Goal: Check status: Check status

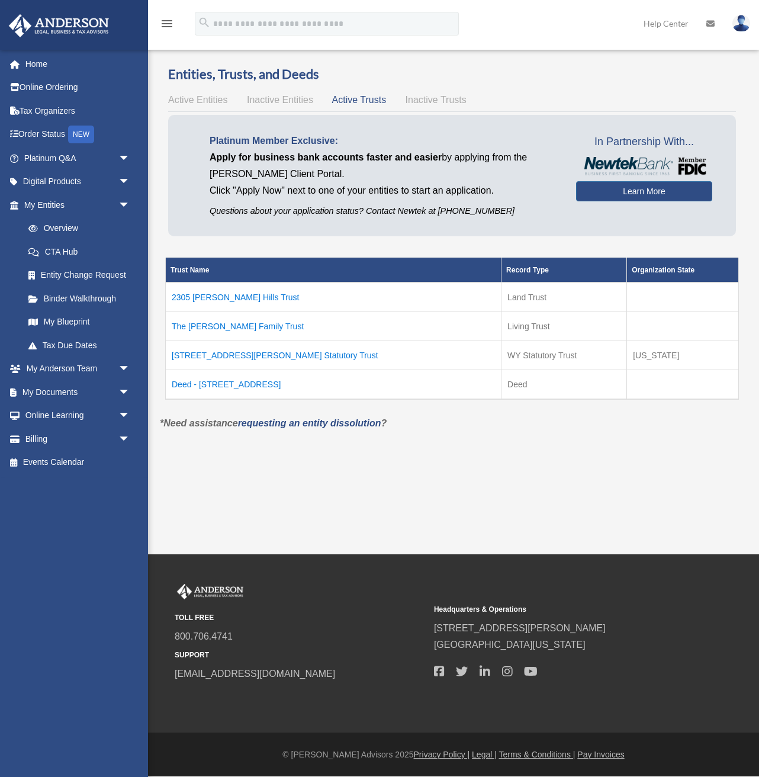
click at [218, 388] on td "Deed - [STREET_ADDRESS]" at bounding box center [334, 384] width 336 height 30
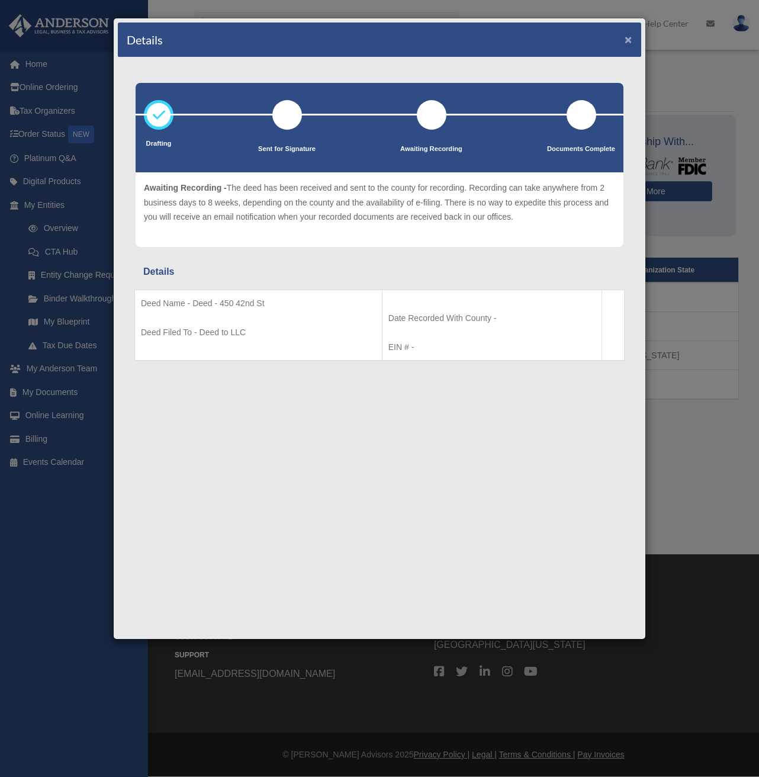
click at [630, 45] on button "×" at bounding box center [628, 39] width 8 height 12
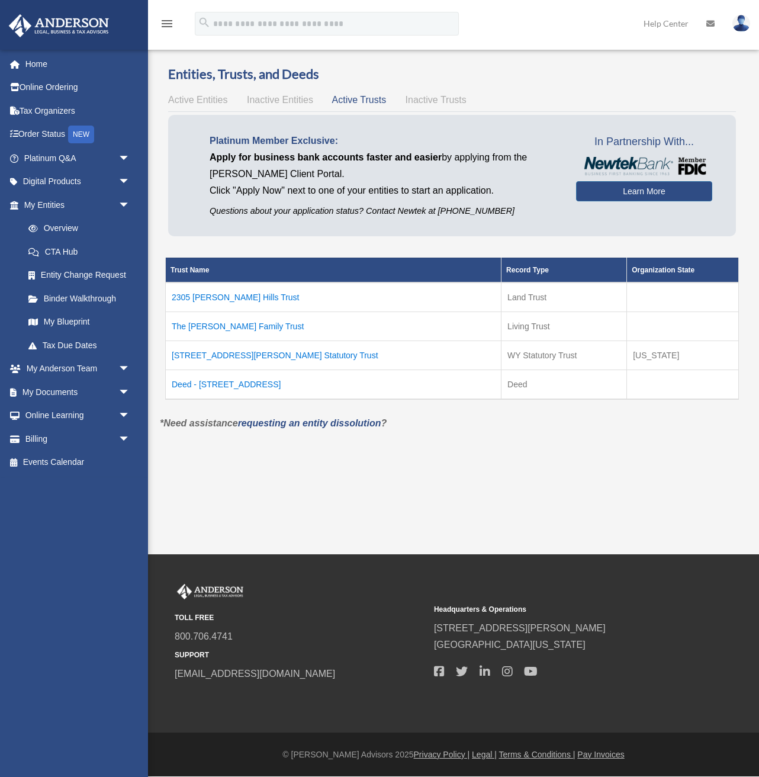
click at [215, 104] on span "Active Entities" at bounding box center [197, 100] width 59 height 10
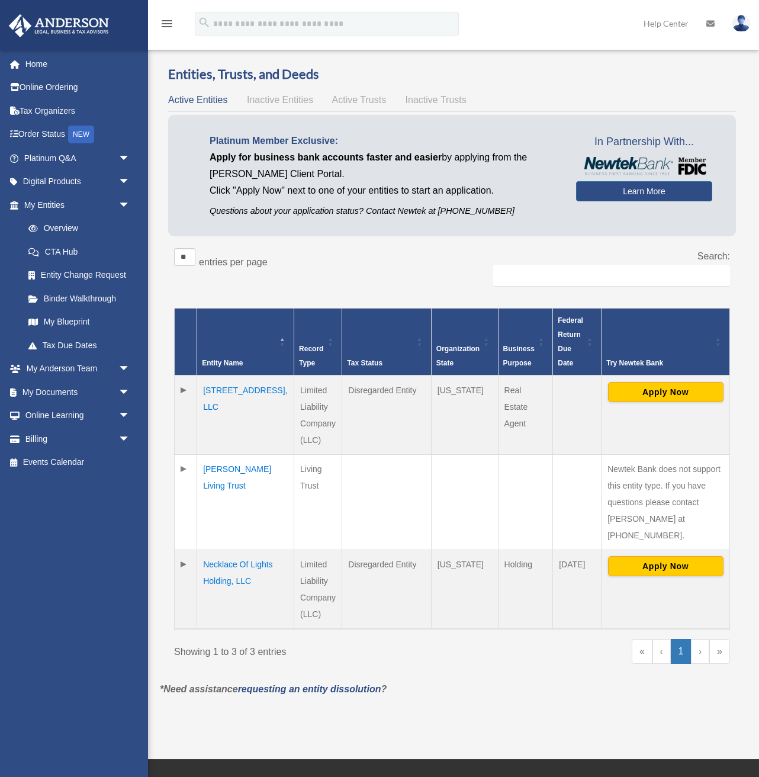
click at [352, 101] on span "Active Trusts" at bounding box center [359, 100] width 54 height 10
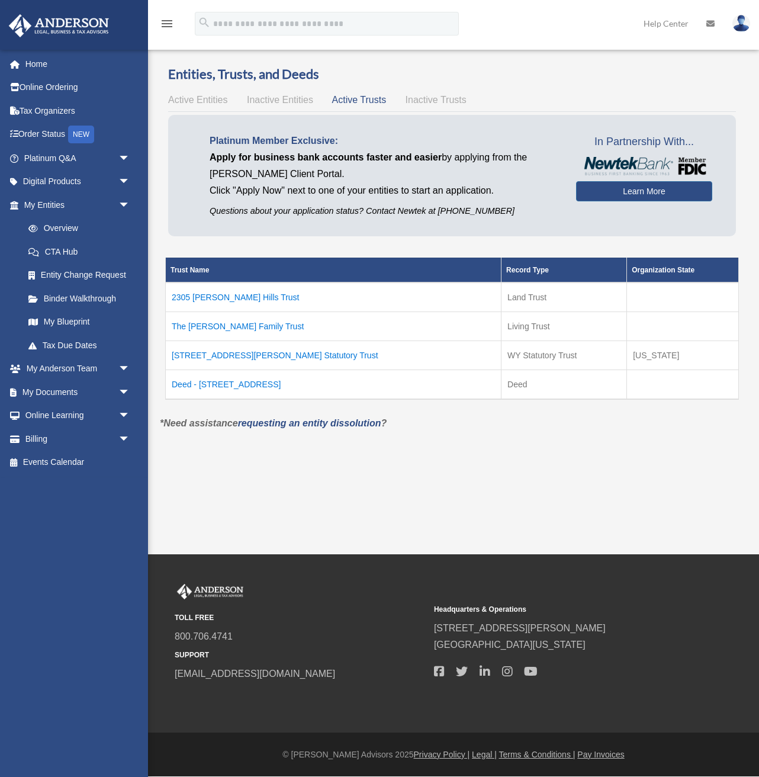
click at [230, 389] on td "Deed - [STREET_ADDRESS]" at bounding box center [334, 384] width 336 height 30
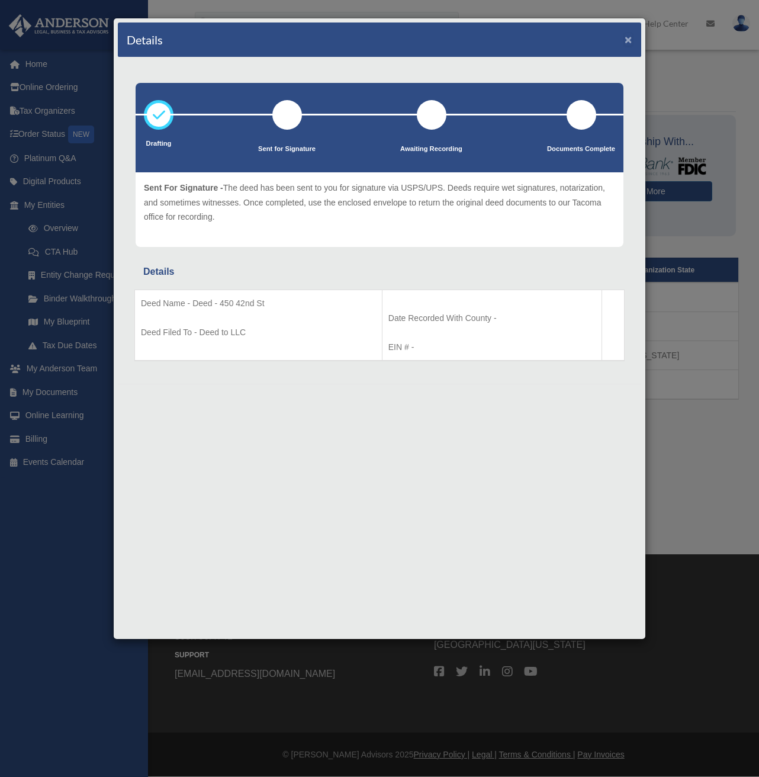
click at [632, 41] on button "×" at bounding box center [628, 39] width 8 height 12
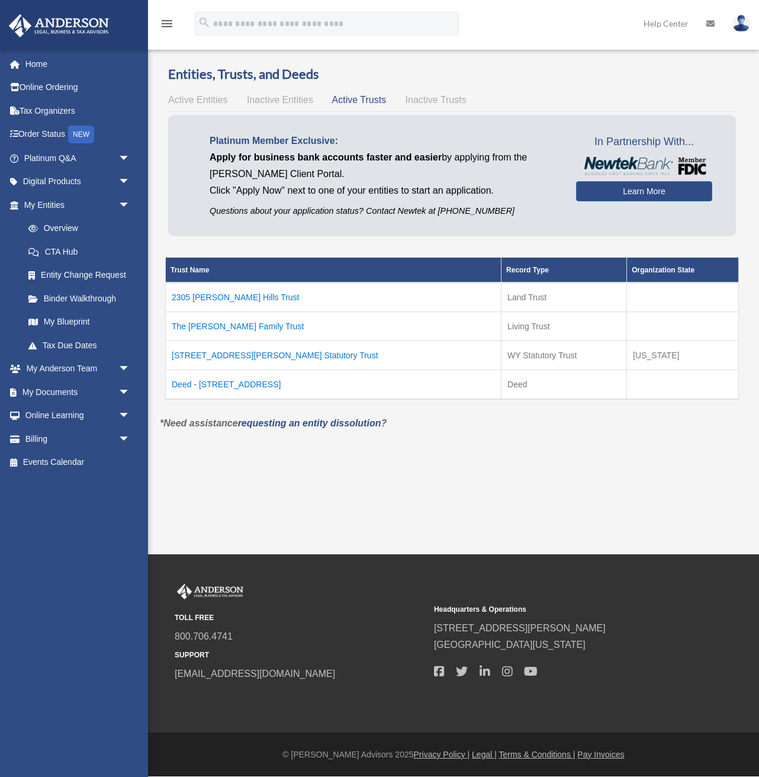
click at [269, 355] on td "[STREET_ADDRESS][PERSON_NAME] Statutory Trust" at bounding box center [334, 354] width 336 height 29
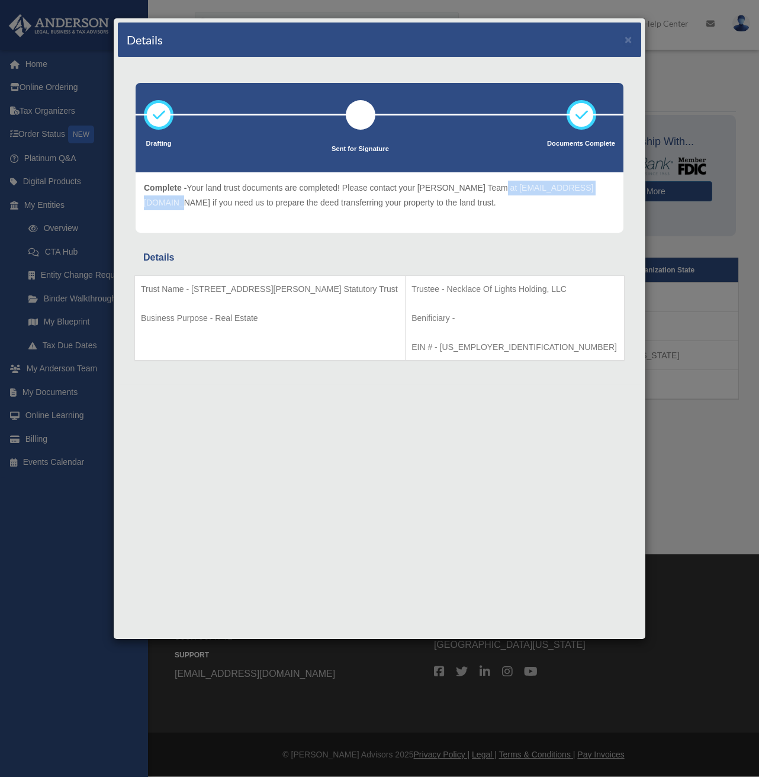
drag, startPoint x: 488, startPoint y: 189, endPoint x: 613, endPoint y: 189, distance: 124.3
click at [613, 189] on p "Complete - Your land trust documents are completed! Please contact your [PERSON…" at bounding box center [379, 195] width 471 height 29
copy p "[EMAIL_ADDRESS][DOMAIN_NAME]"
click at [629, 41] on button "×" at bounding box center [628, 39] width 8 height 12
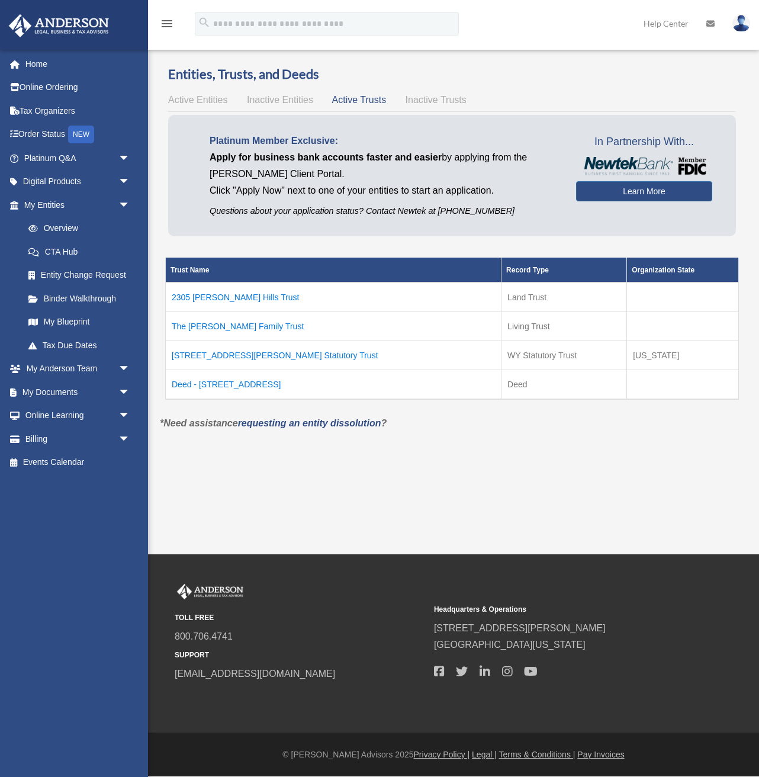
click at [437, 105] on div "Active Entities Inactive Entities Active Trusts Inactive Trusts" at bounding box center [452, 100] width 568 height 17
click at [442, 100] on span "Inactive Trusts" at bounding box center [435, 100] width 61 height 10
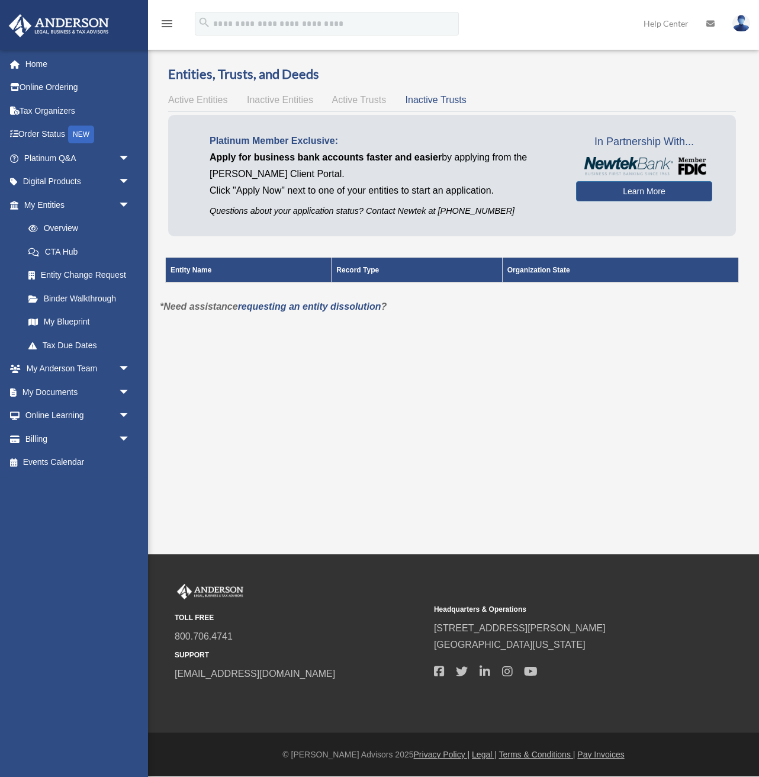
click at [362, 96] on span "Active Trusts" at bounding box center [359, 100] width 54 height 10
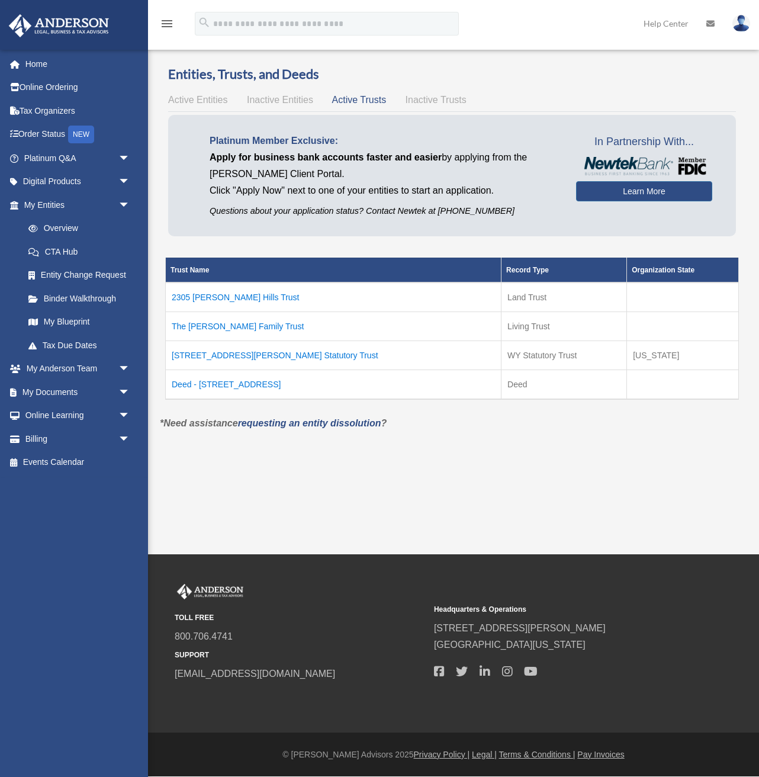
click at [201, 107] on div "Active Entities Inactive Entities Active Trusts Inactive Trusts" at bounding box center [452, 100] width 568 height 17
click at [211, 102] on span "Active Entities" at bounding box center [197, 100] width 59 height 10
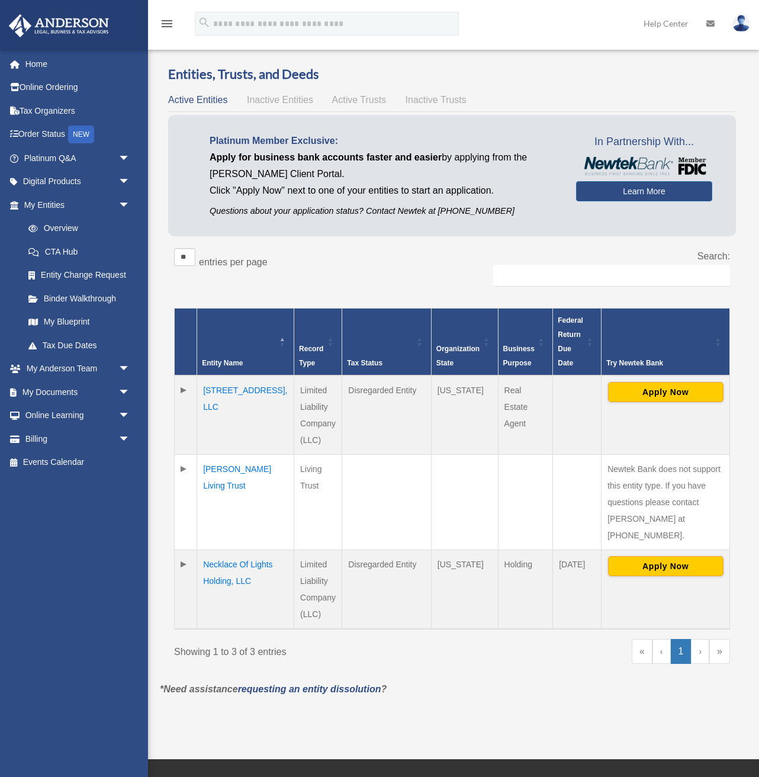
click at [286, 99] on span "Inactive Entities" at bounding box center [280, 100] width 66 height 10
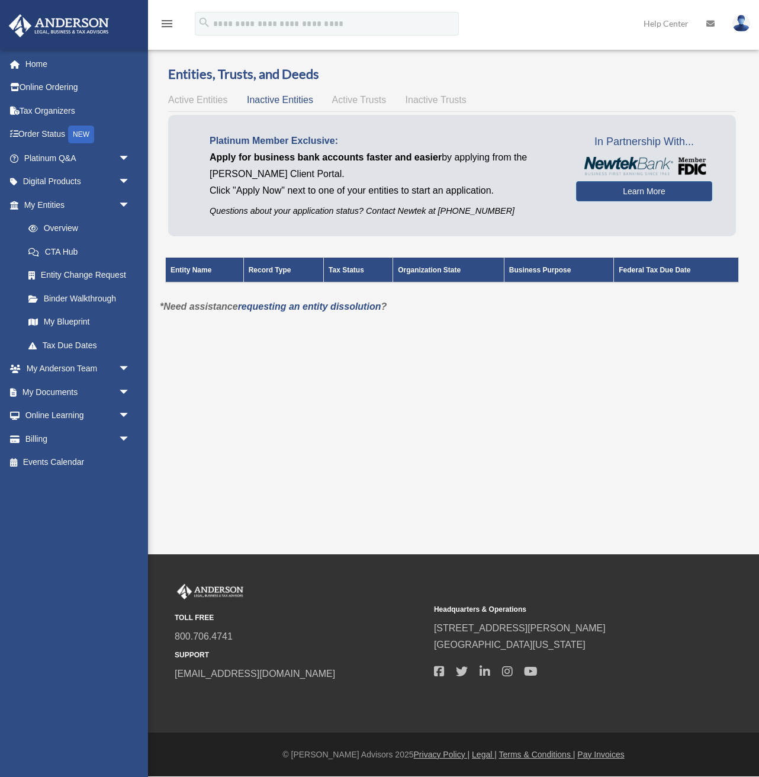
click at [215, 97] on span "Active Entities" at bounding box center [197, 100] width 59 height 10
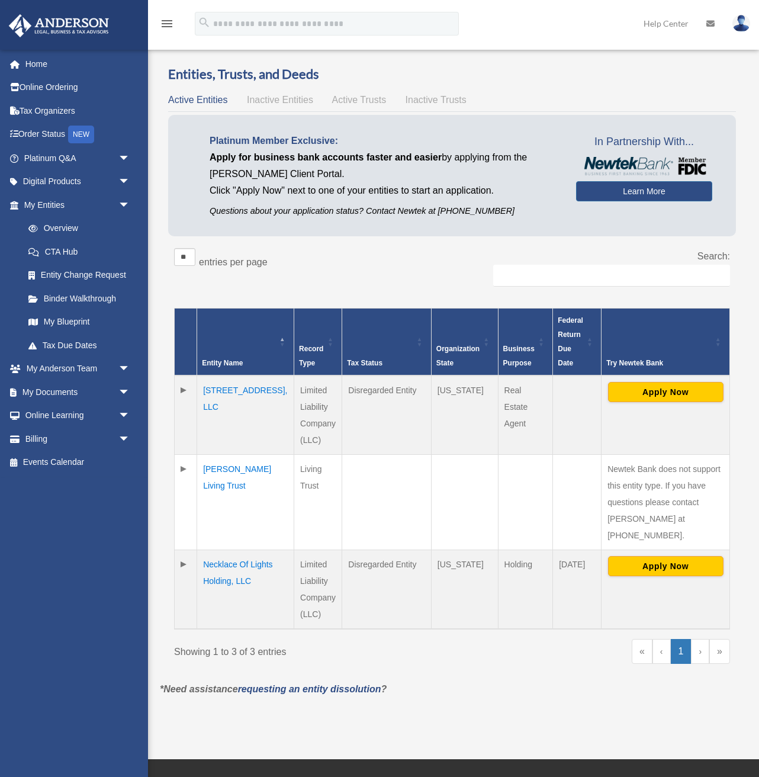
click at [183, 550] on td at bounding box center [186, 589] width 22 height 79
click at [363, 105] on span "Active Trusts" at bounding box center [359, 100] width 54 height 10
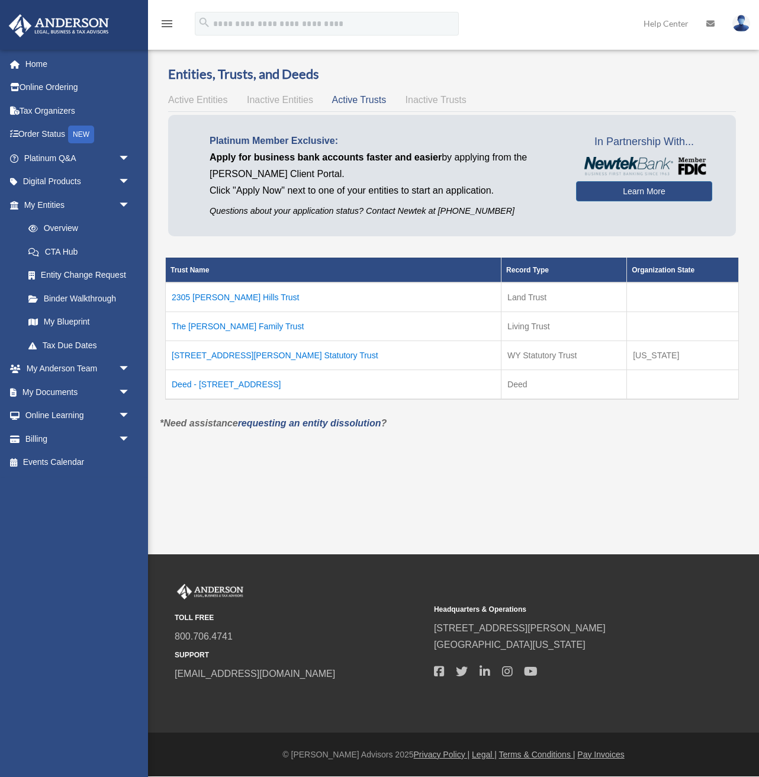
click at [245, 360] on td "[STREET_ADDRESS][PERSON_NAME] Statutory Trust" at bounding box center [334, 354] width 336 height 29
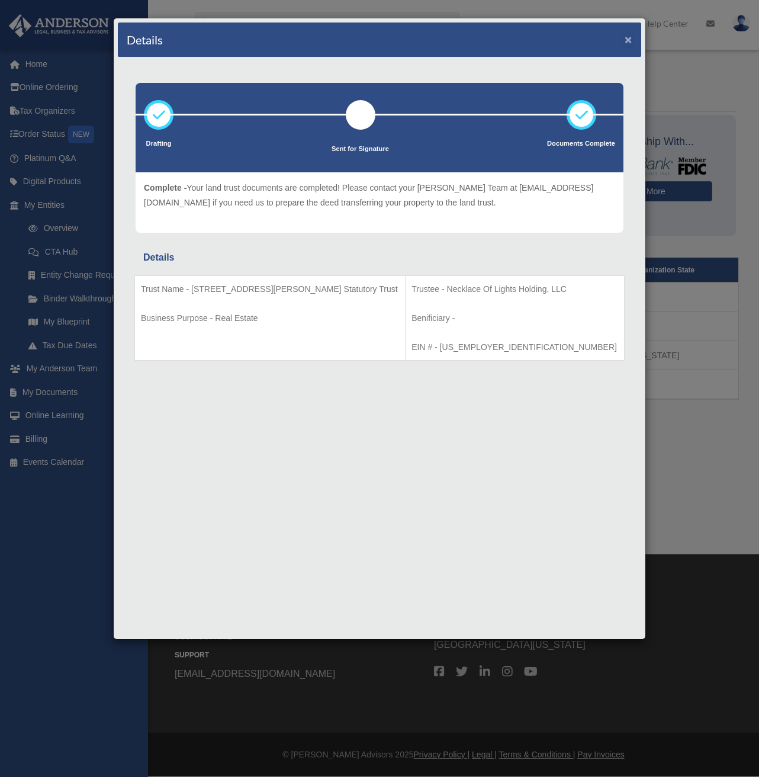
click at [627, 42] on button "×" at bounding box center [628, 39] width 8 height 12
